Goal: Entertainment & Leisure: Consume media (video, audio)

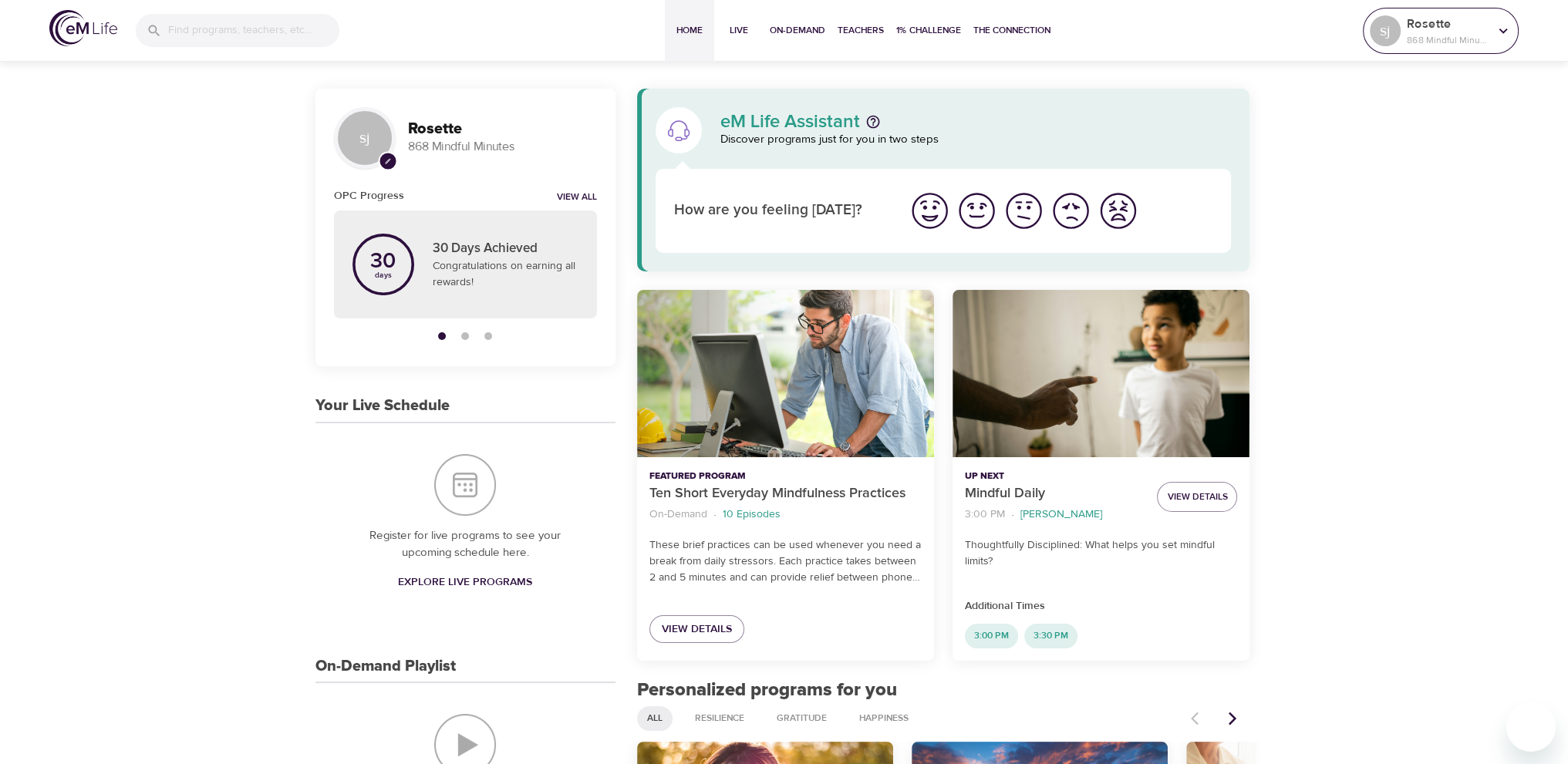
click at [1469, 38] on p "868 Mindful Minutes" at bounding box center [1447, 40] width 82 height 14
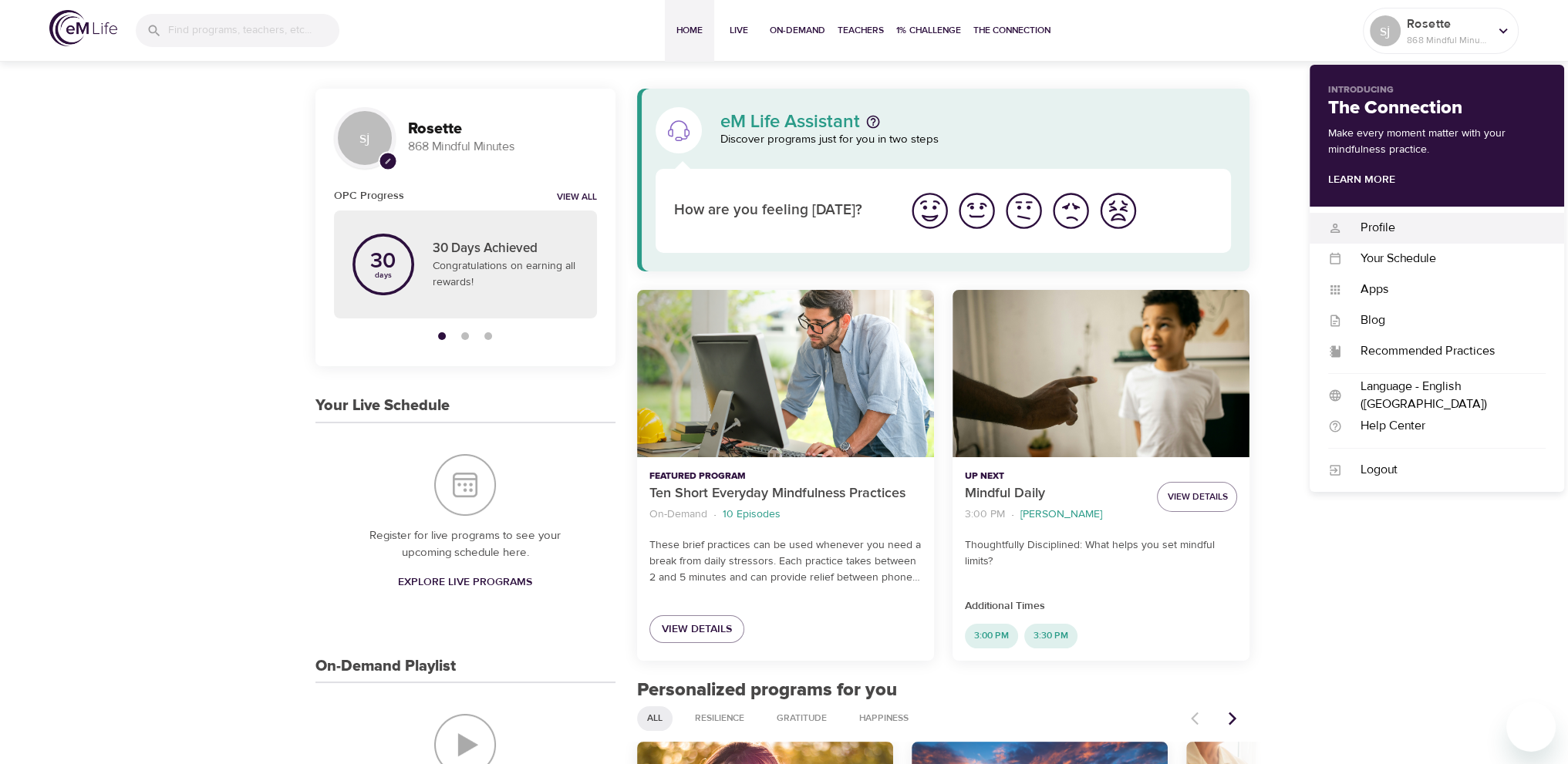
click at [1402, 227] on div "Profile" at bounding box center [1443, 228] width 203 height 18
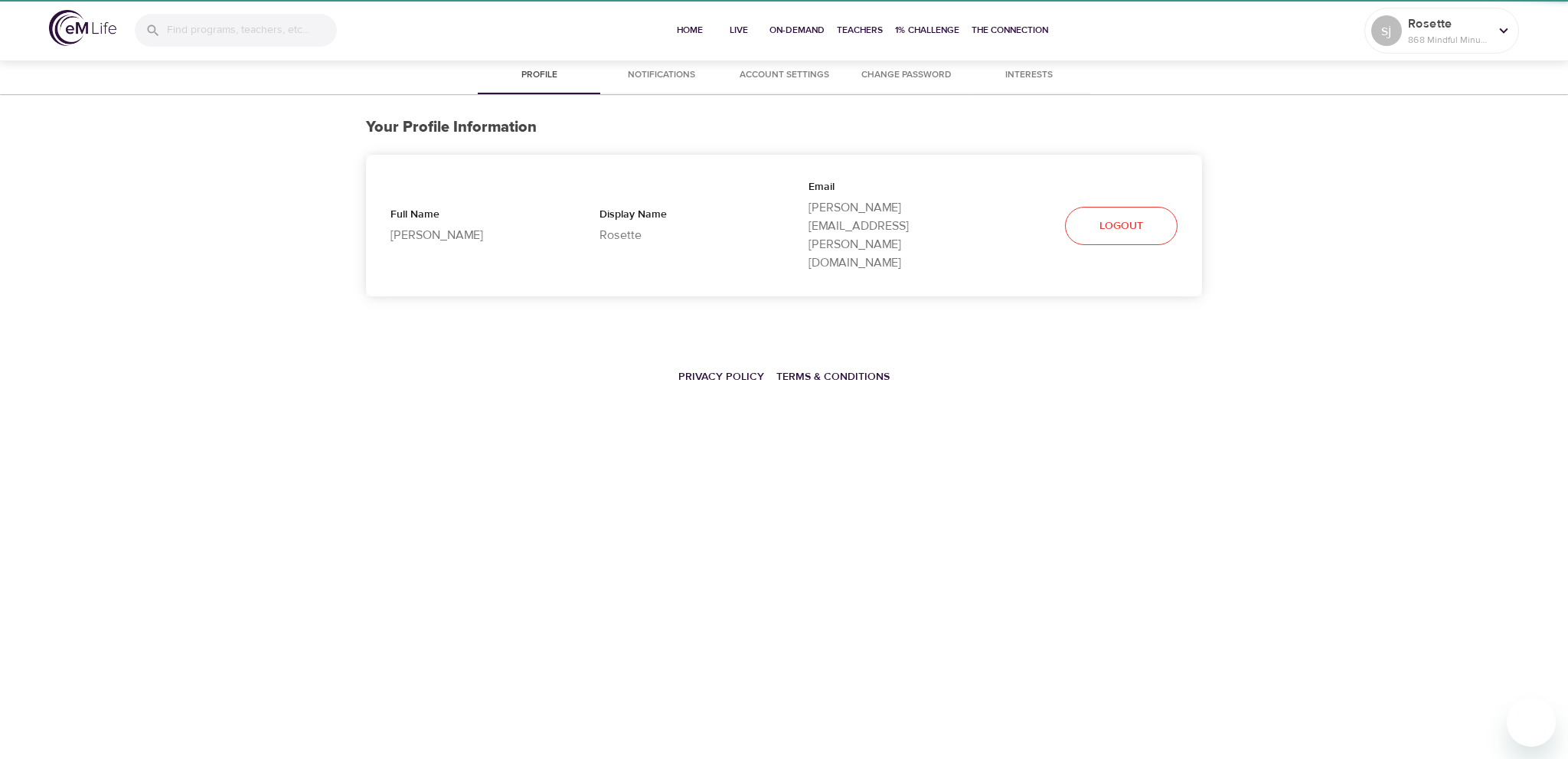
select select "10"
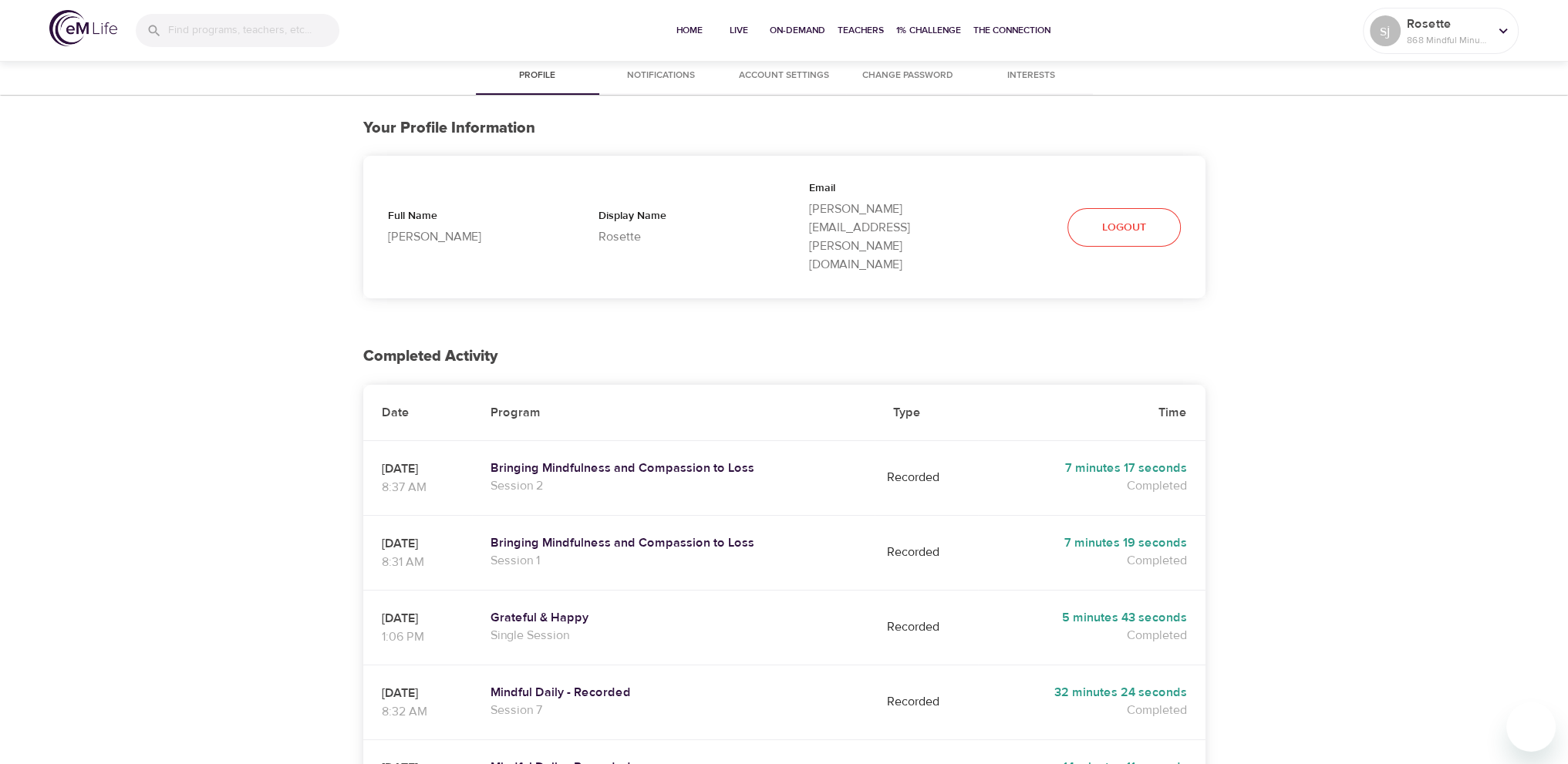
click at [726, 440] on td "Bringing Mindfulness and Compassion to Loss Session 2" at bounding box center [673, 477] width 403 height 75
click at [720, 461] on h5 "Bringing Mindfulness and Compassion to Loss" at bounding box center [673, 468] width 365 height 16
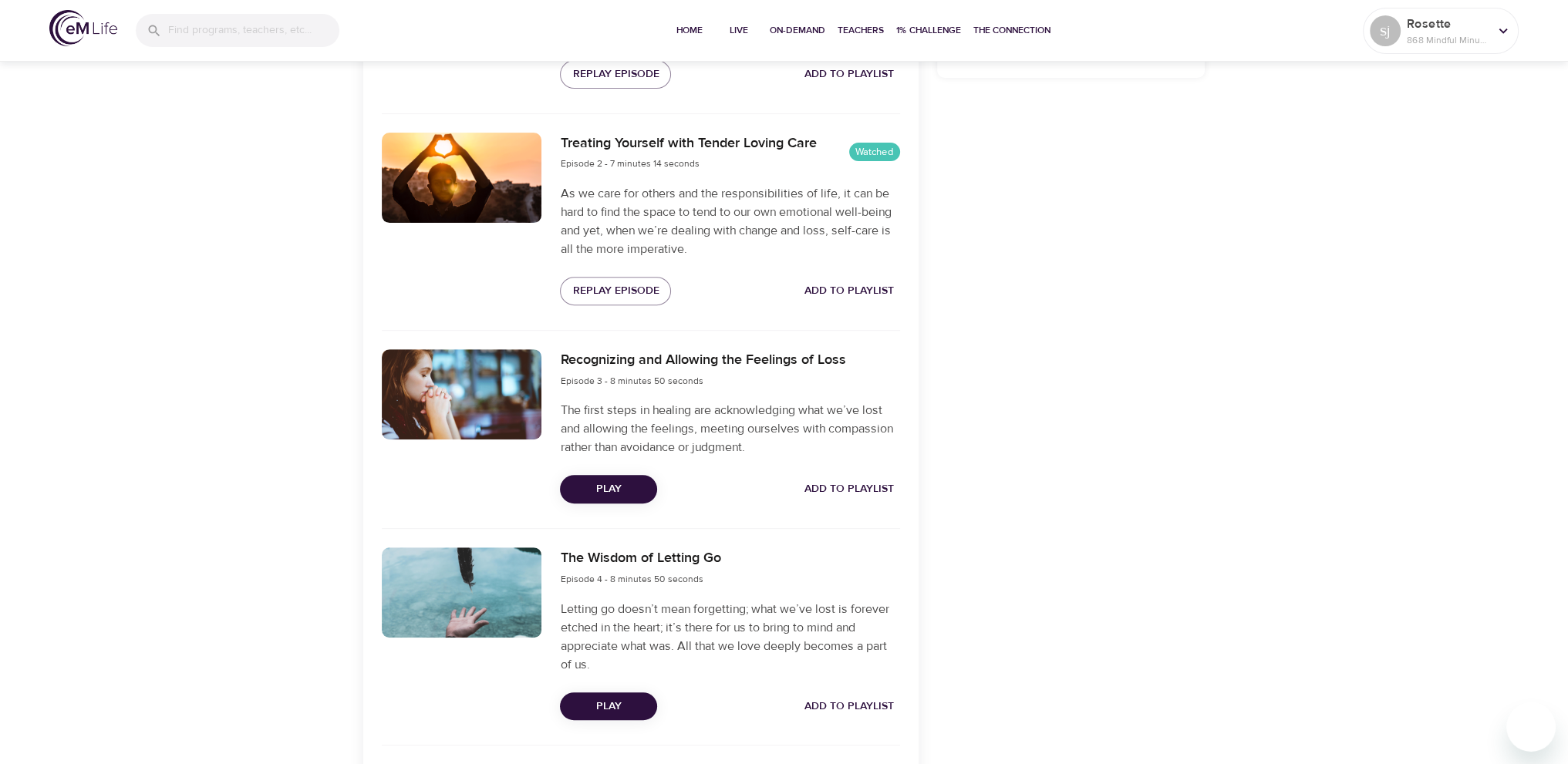
scroll to position [771, 0]
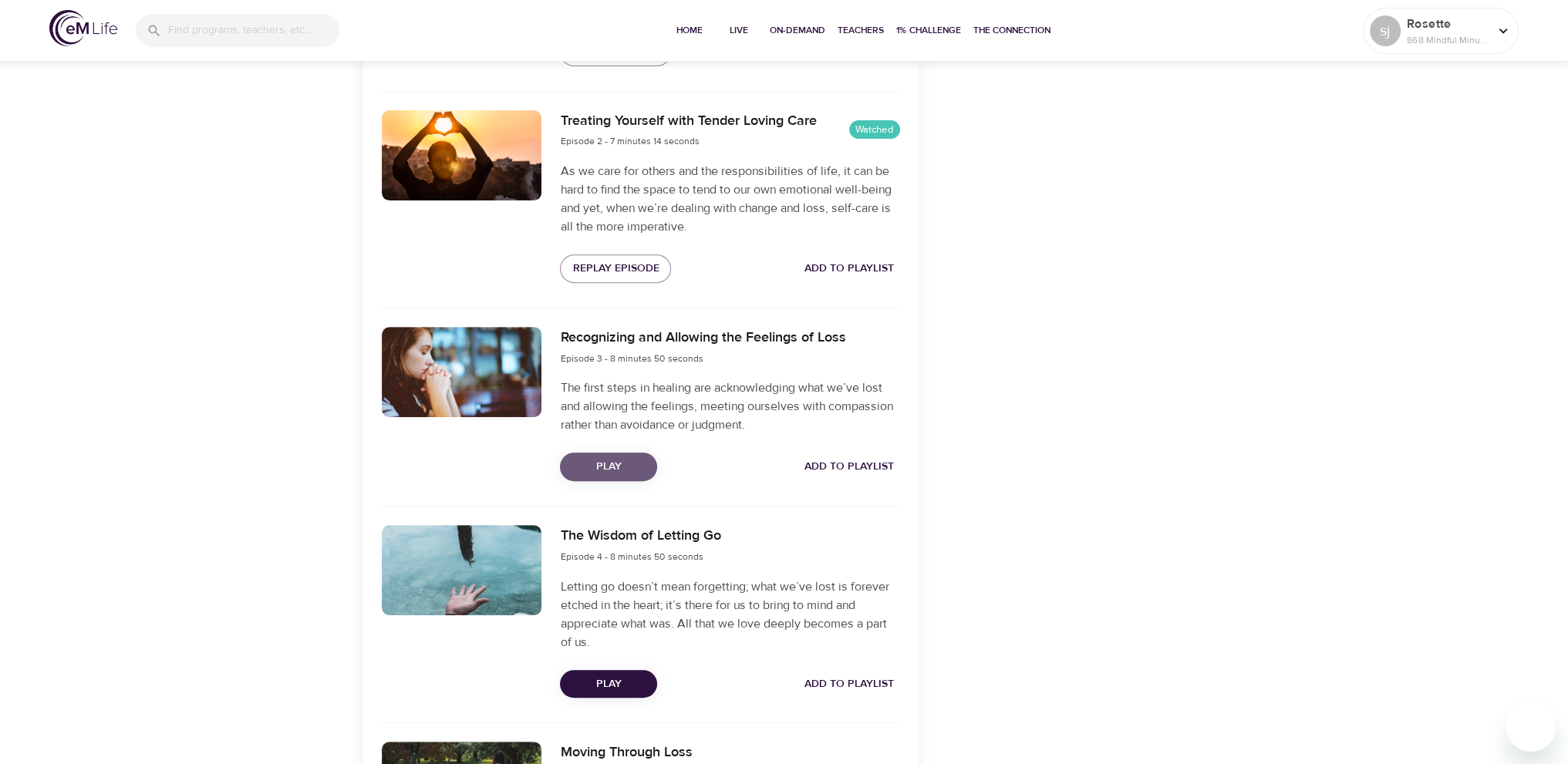
click at [630, 474] on span "Play" at bounding box center [608, 467] width 73 height 20
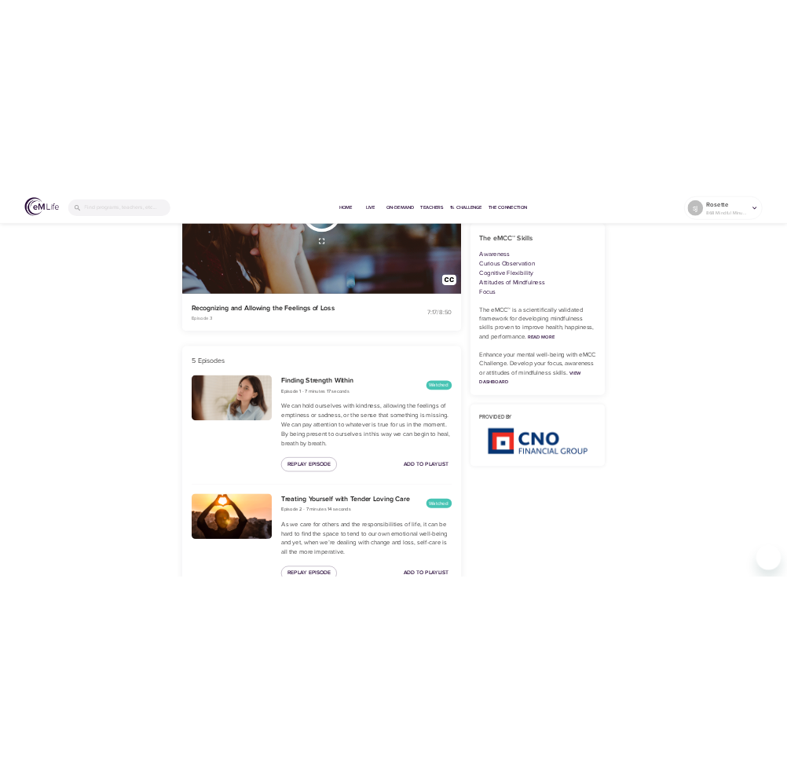
scroll to position [157, 0]
